Goal: Task Accomplishment & Management: Use online tool/utility

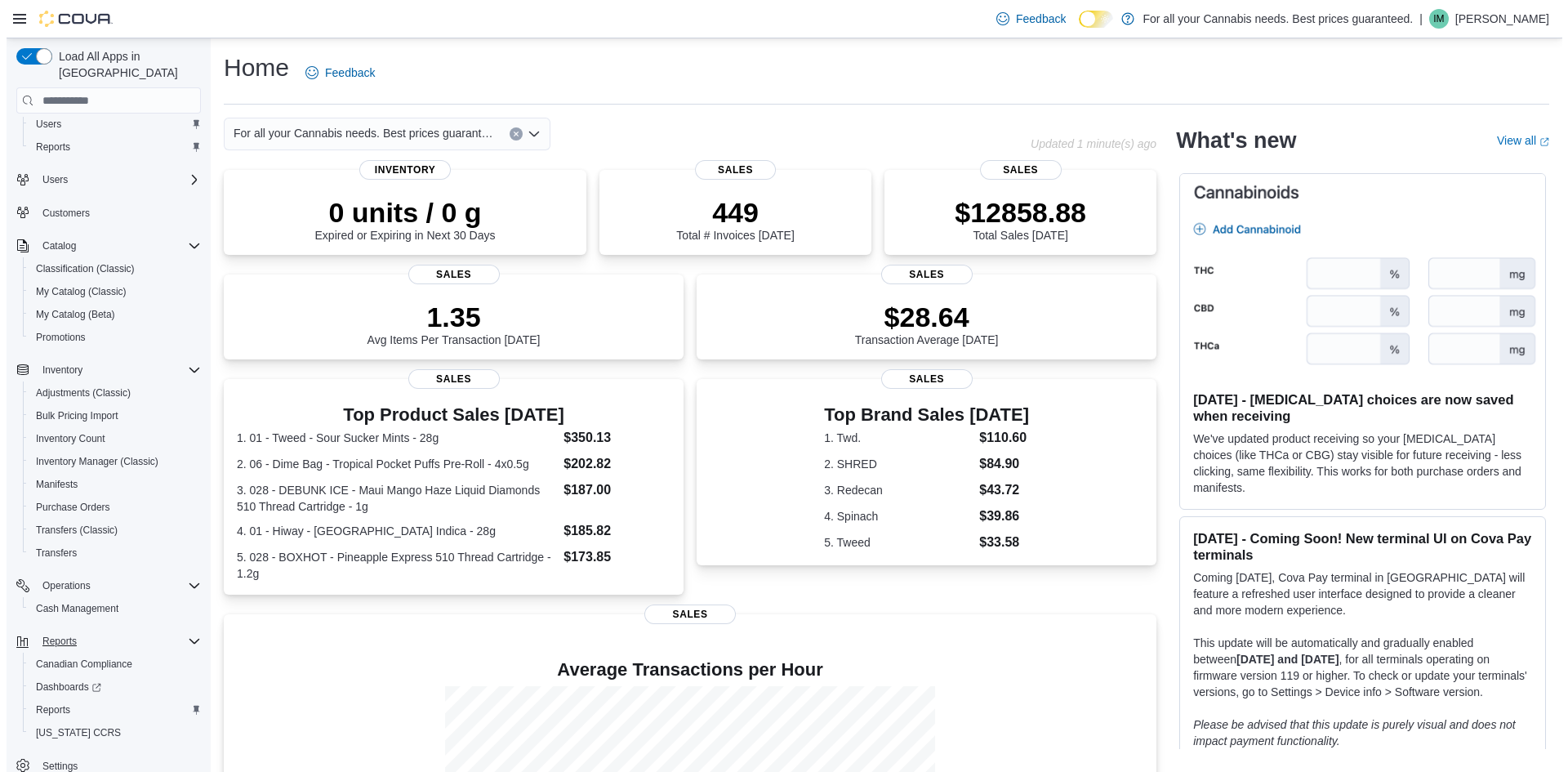
scroll to position [52, 0]
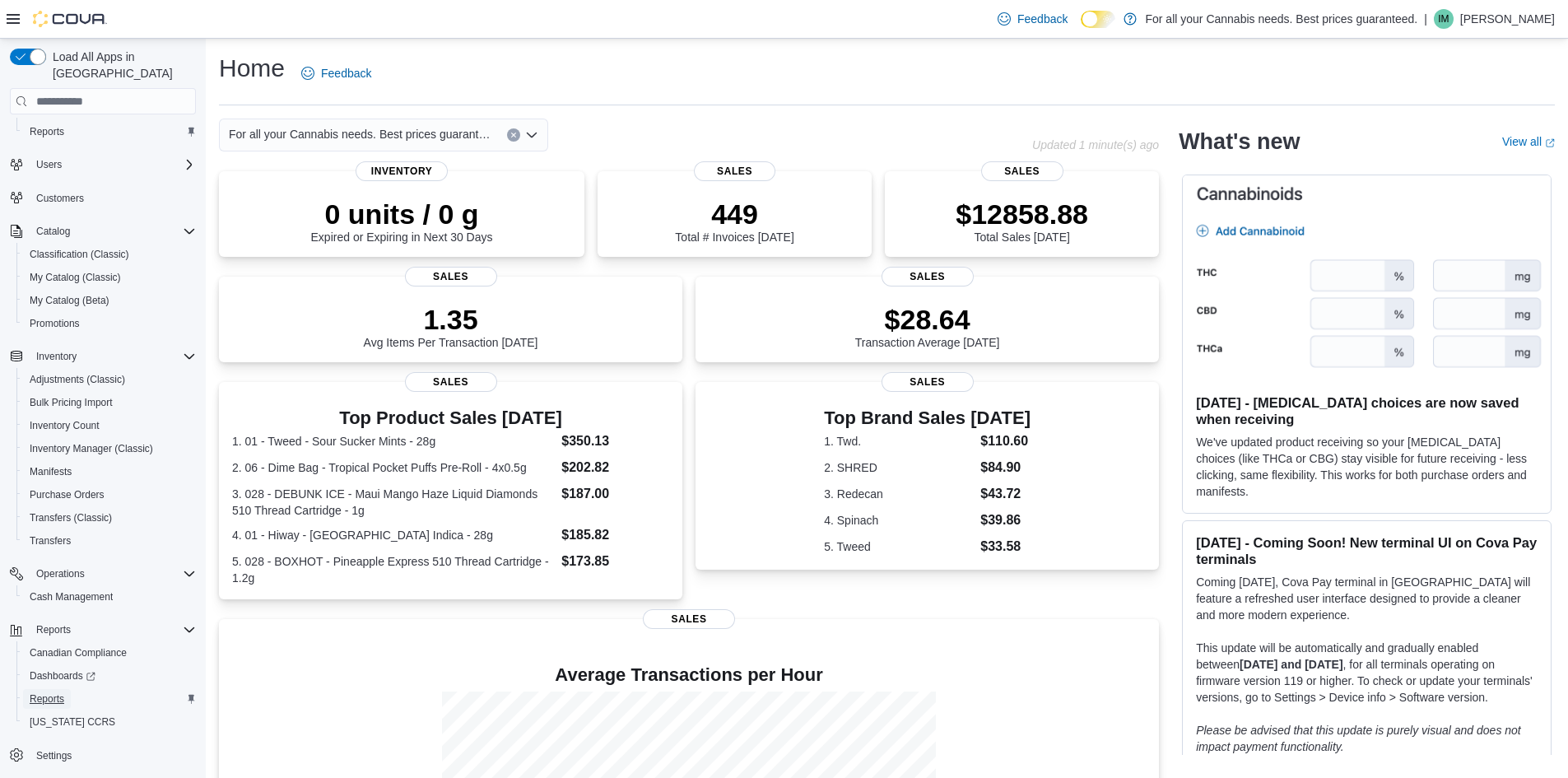
click at [61, 693] on span "Reports" at bounding box center [47, 699] width 34 height 13
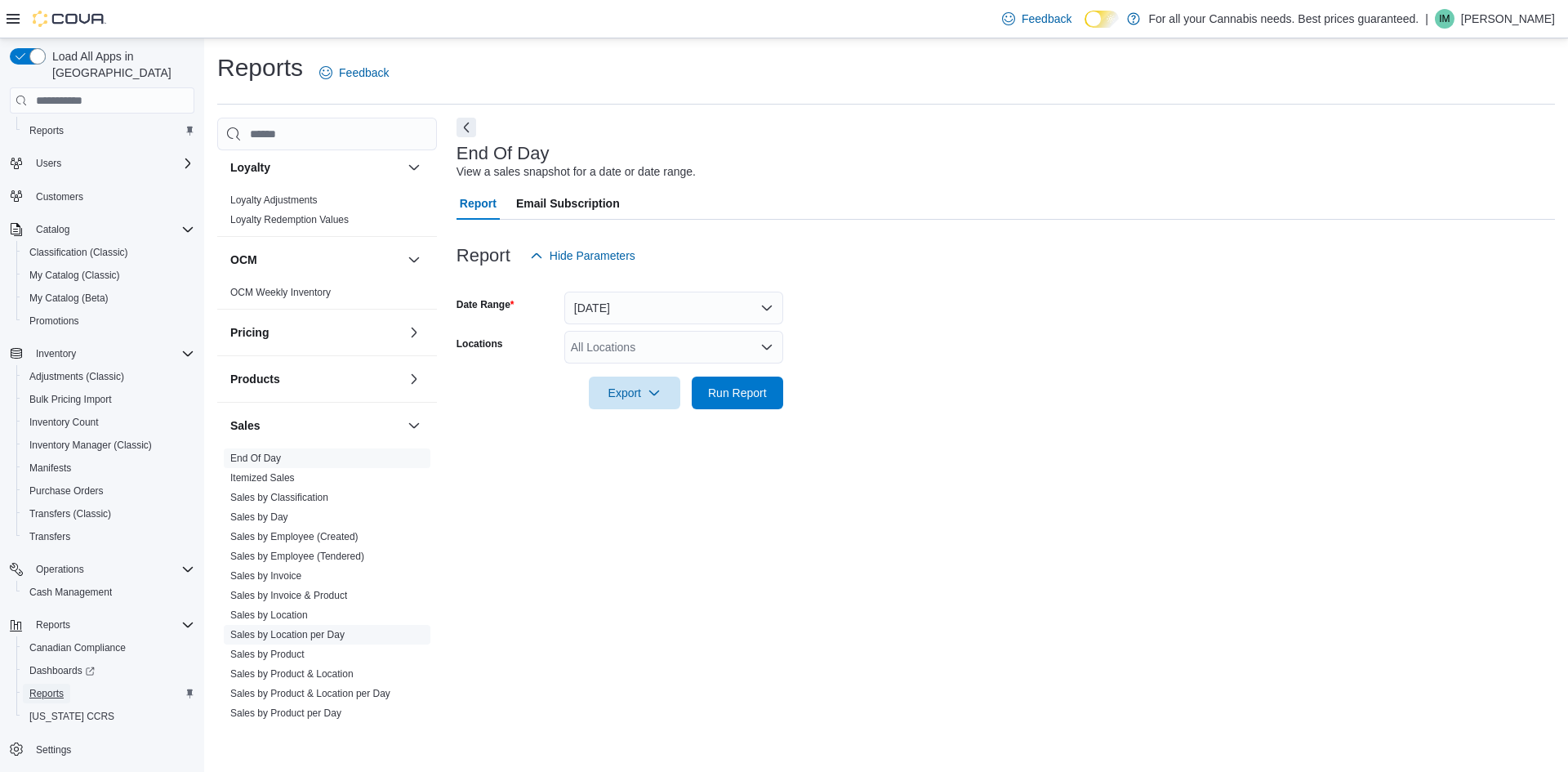
scroll to position [817, 0]
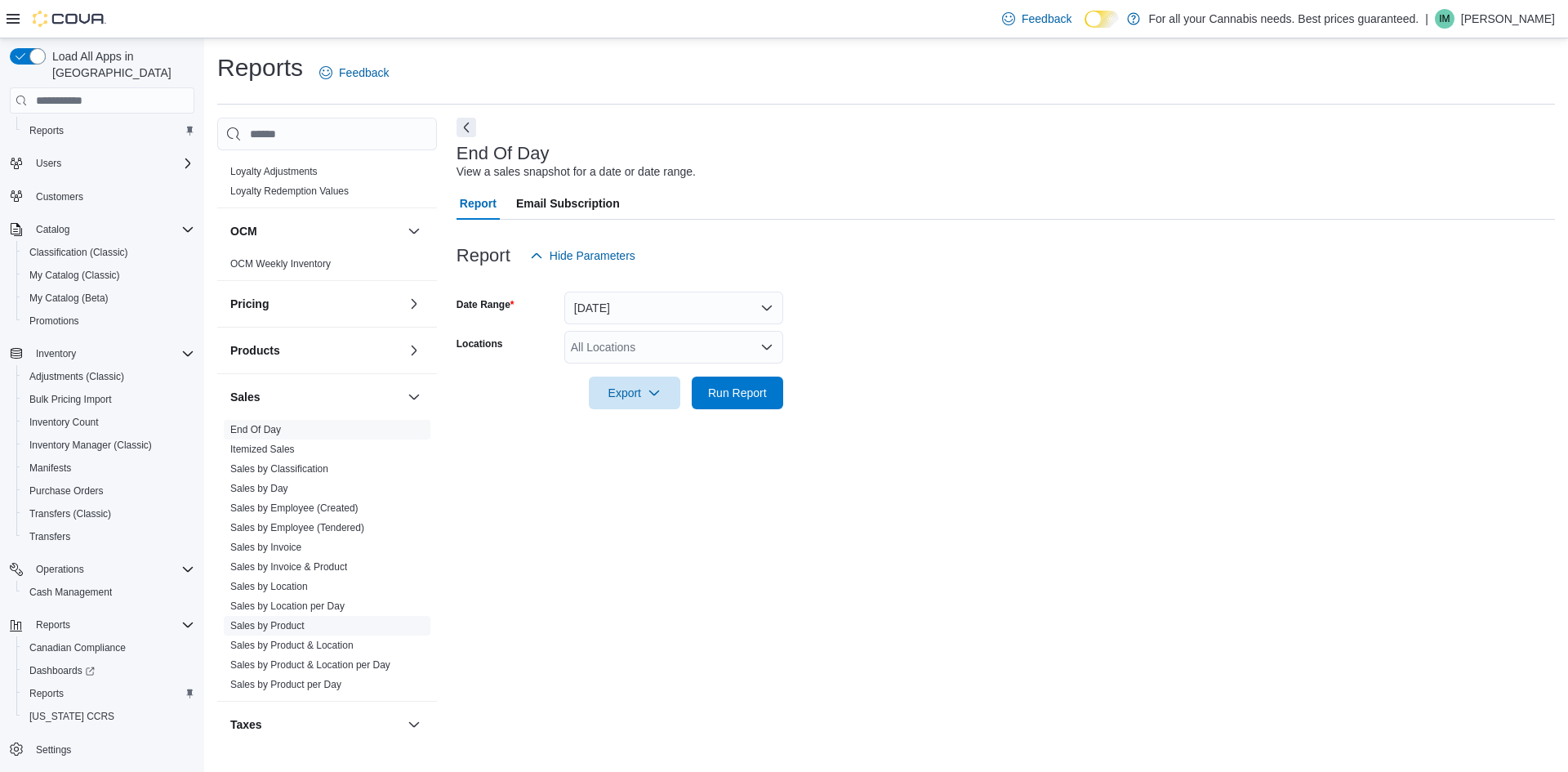
click at [282, 628] on link "Sales by Product" at bounding box center [267, 625] width 74 height 11
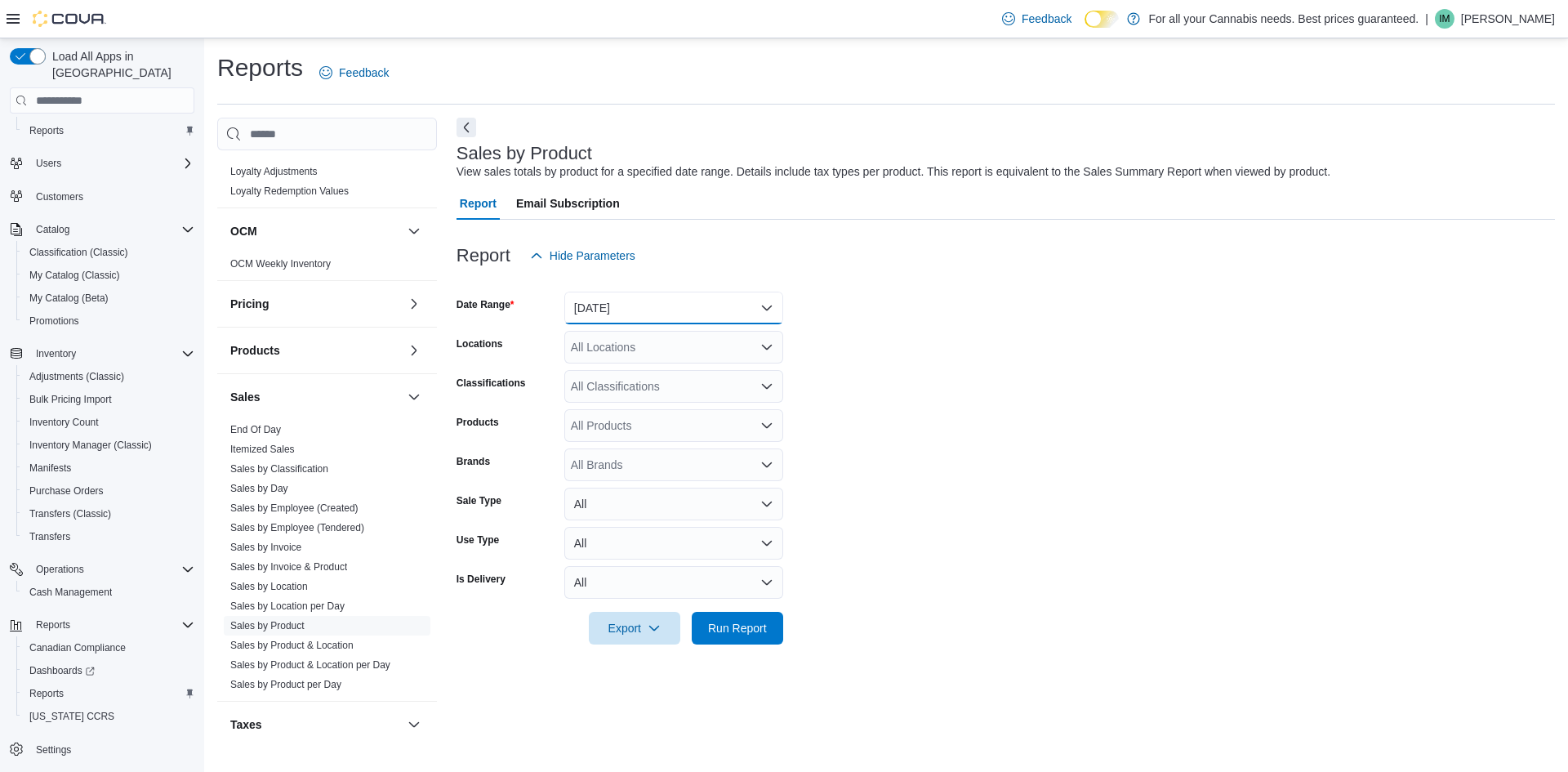
click at [611, 303] on button "[DATE]" at bounding box center [673, 307] width 219 height 32
click at [623, 369] on span "[DATE]" at bounding box center [683, 373] width 186 height 19
click at [615, 357] on div "All Locations" at bounding box center [673, 347] width 219 height 32
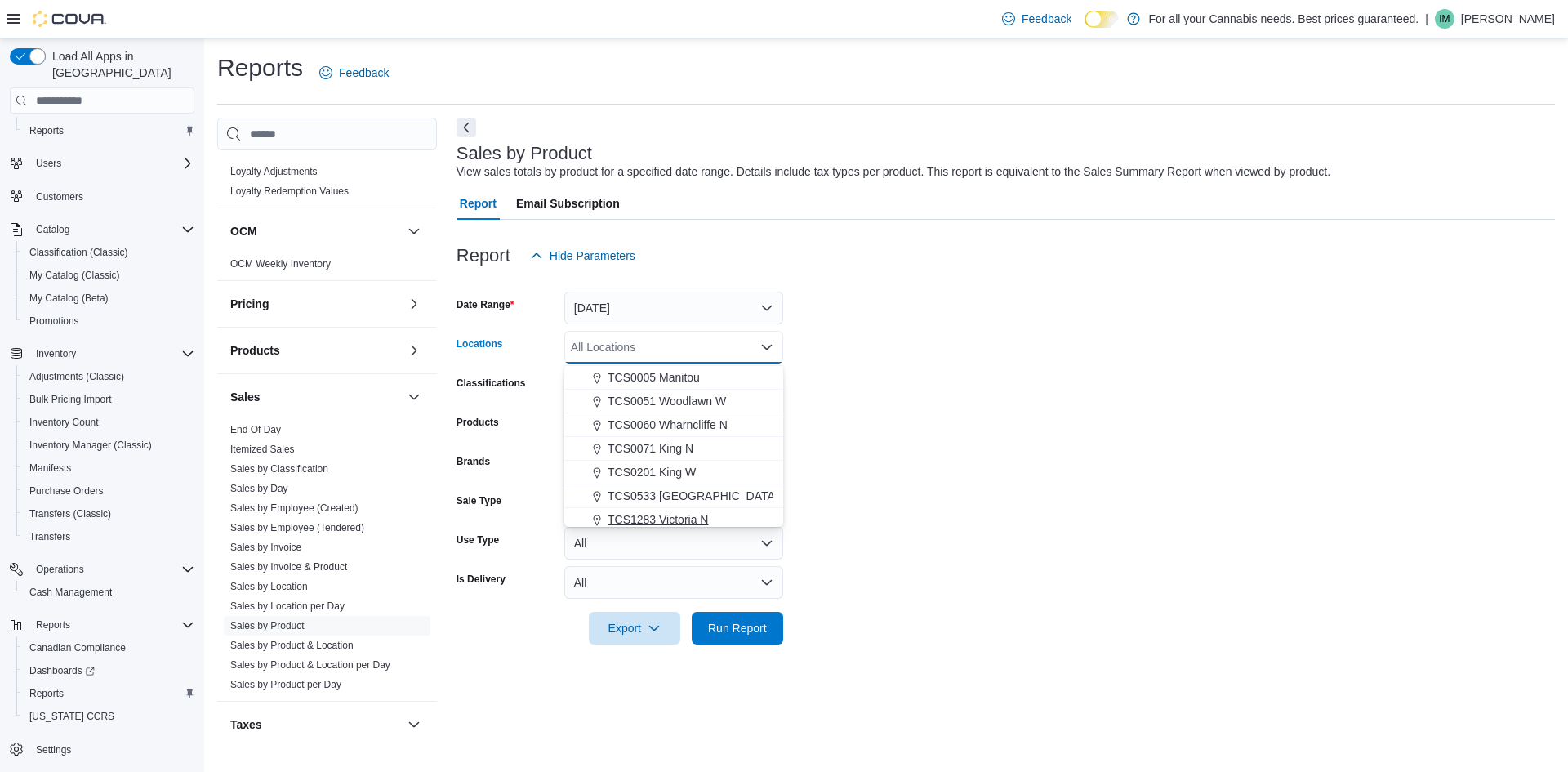
click at [643, 517] on span "TCS1283 Victoria N" at bounding box center [657, 520] width 100 height 17
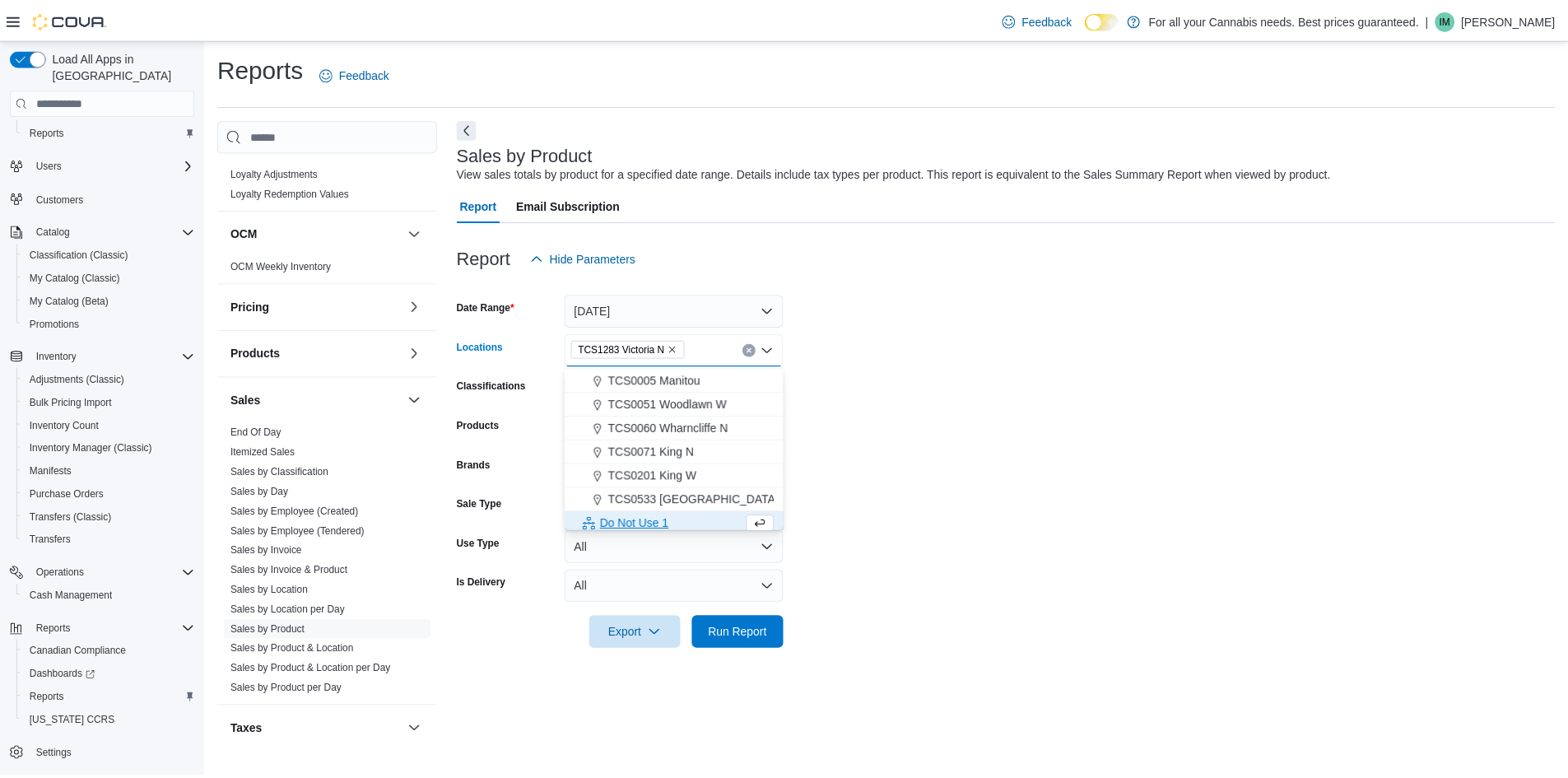
scroll to position [170, 0]
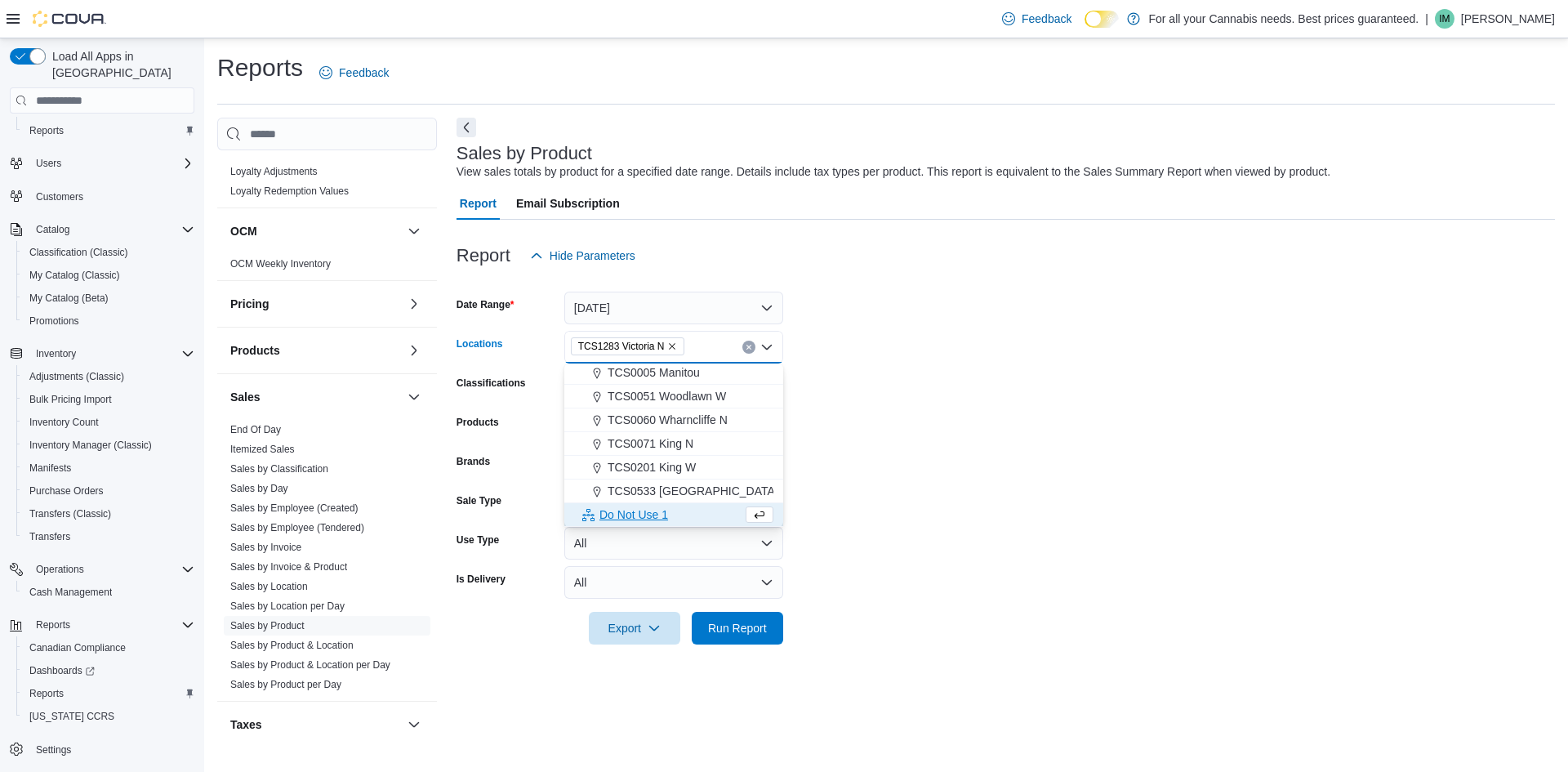
click at [1042, 391] on form "Date Range [DATE] Locations TCS1283 [GEOGRAPHIC_DATA] N Combo box. Selected. TC…" at bounding box center [1006, 458] width 1098 height 373
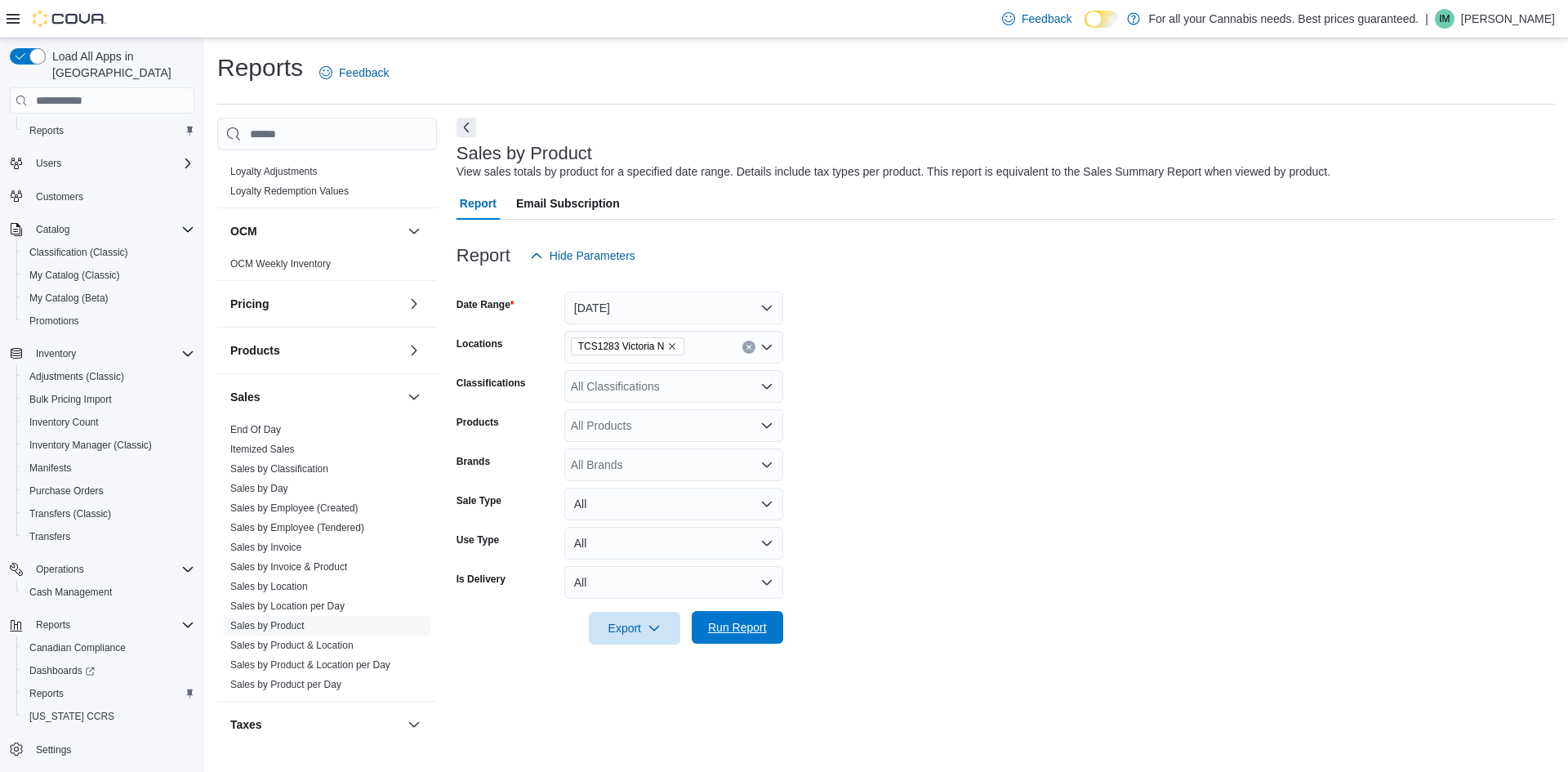
click at [732, 625] on span "Run Report" at bounding box center [737, 627] width 58 height 17
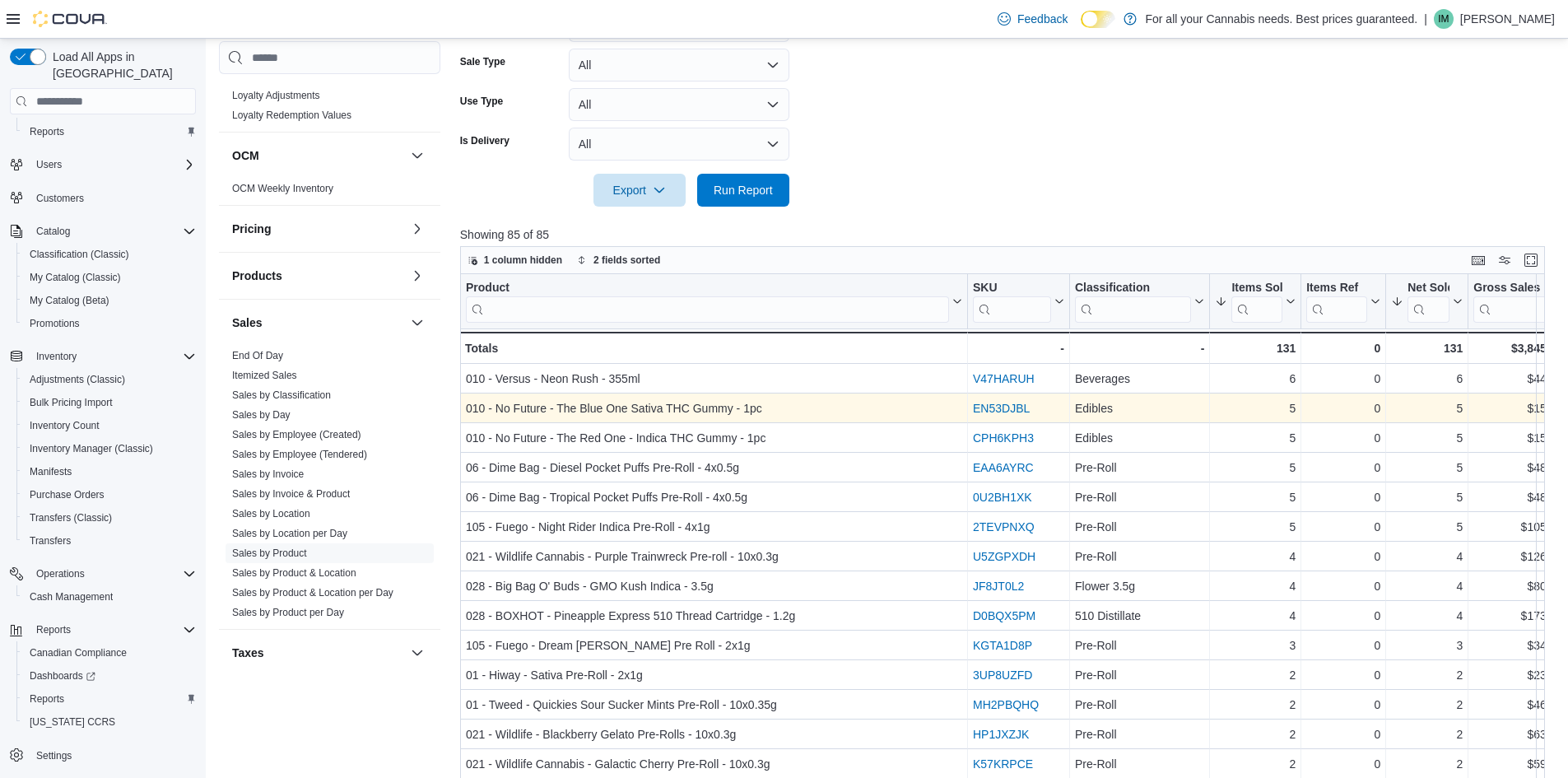
scroll to position [494, 0]
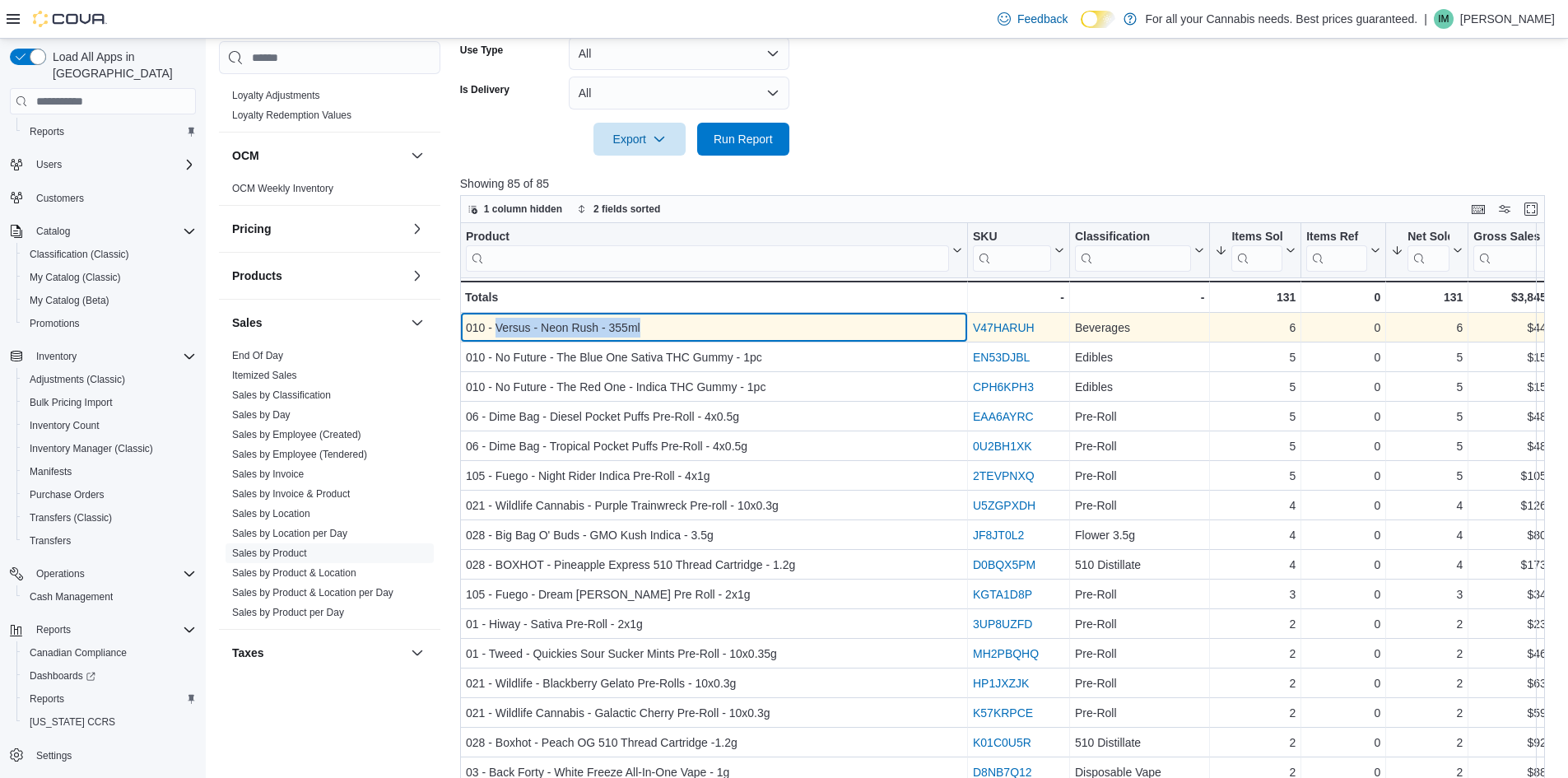
drag, startPoint x: 496, startPoint y: 326, endPoint x: 659, endPoint y: 327, distance: 163.0
click at [659, 327] on div "010 - Versus - Neon Rush - 355ml" at bounding box center [714, 327] width 496 height 19
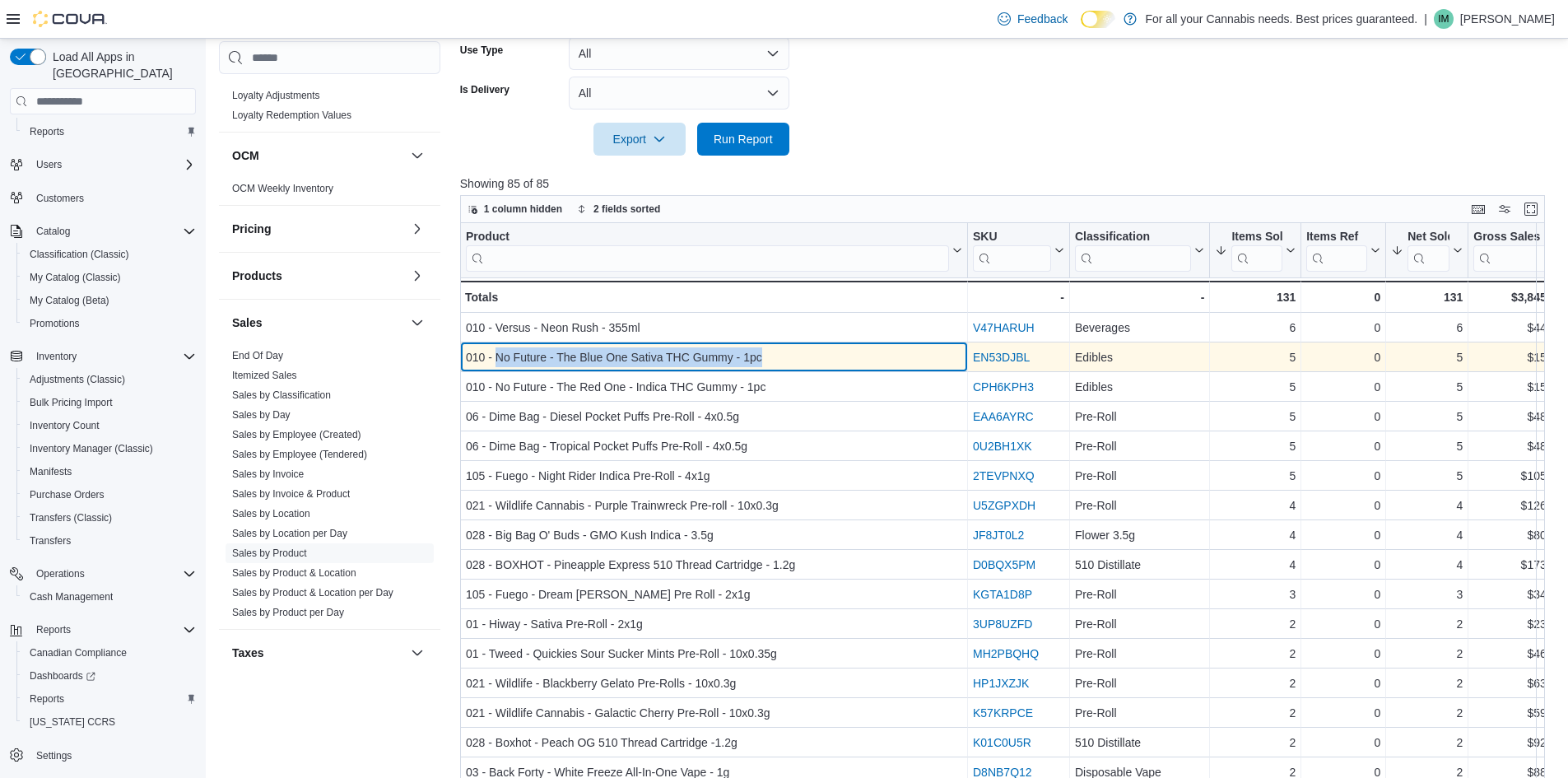
drag, startPoint x: 495, startPoint y: 355, endPoint x: 773, endPoint y: 363, distance: 278.1
click at [773, 363] on div "010 - No Future - The Blue One Sativa THC Gummy - 1pc" at bounding box center [714, 357] width 496 height 19
copy div "No Future - The Blue One Sativa THC Gummy - 1pc"
